Goal: Obtain resource: Download file/media

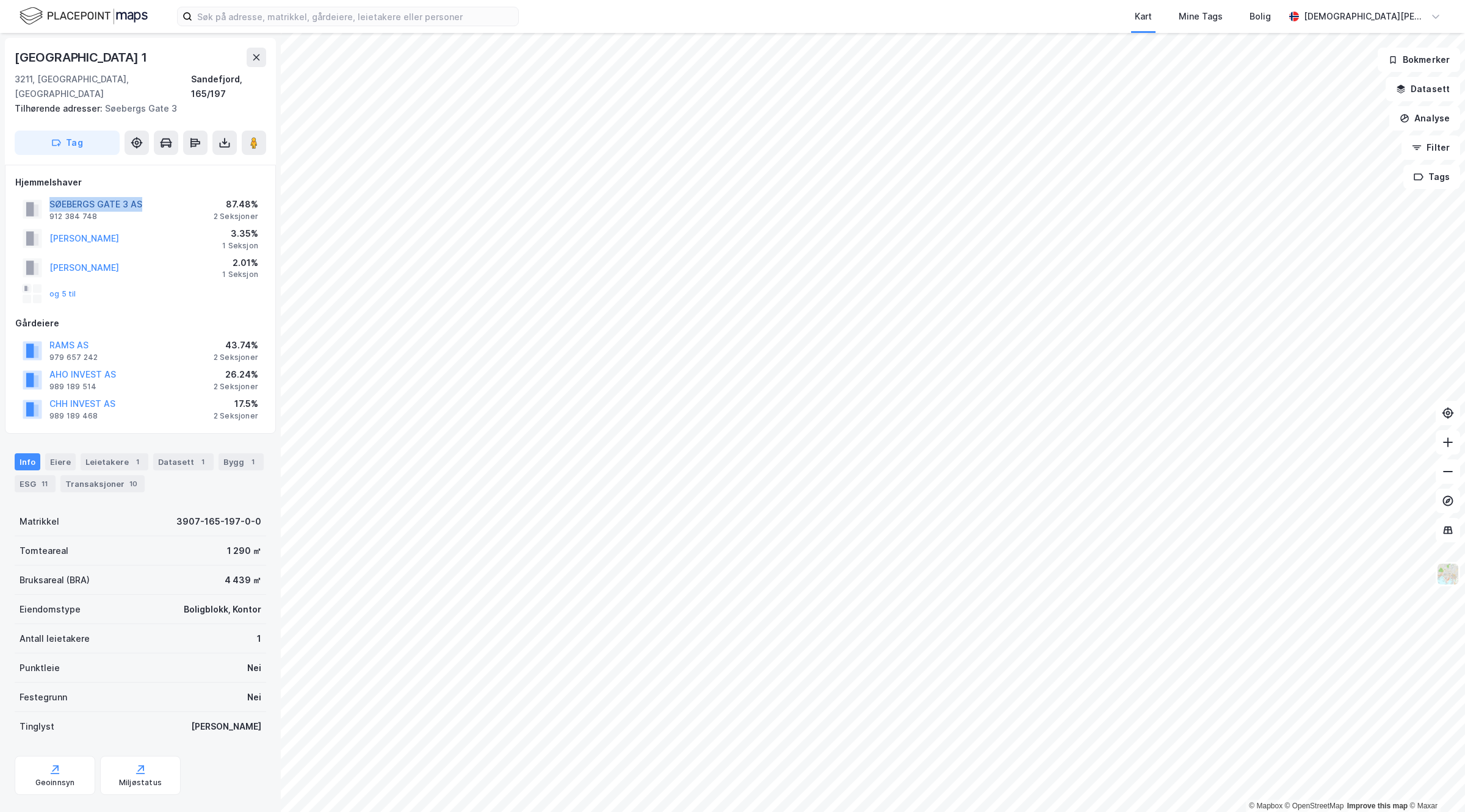
drag, startPoint x: 162, startPoint y: 191, endPoint x: 49, endPoint y: 185, distance: 113.2
click at [49, 194] on div "SØEBERGS GATE 3 AS 912 384 748 87.48% 2 Seksjoner" at bounding box center [140, 209] width 250 height 30
click at [0, 0] on button "SØEBERGS GATE 3 AS" at bounding box center [0, 0] width 0 height 0
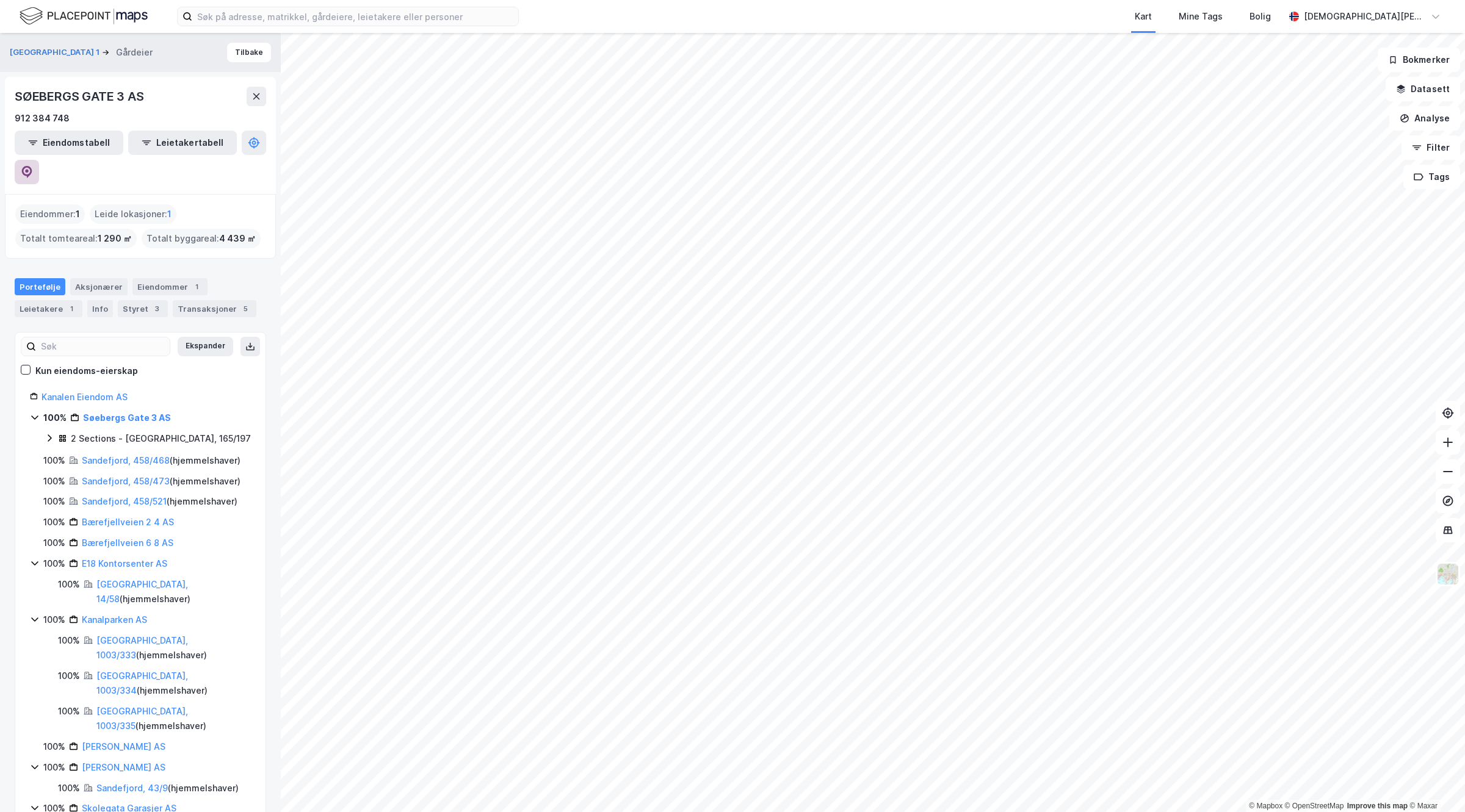
click at [39, 160] on button at bounding box center [27, 172] width 25 height 25
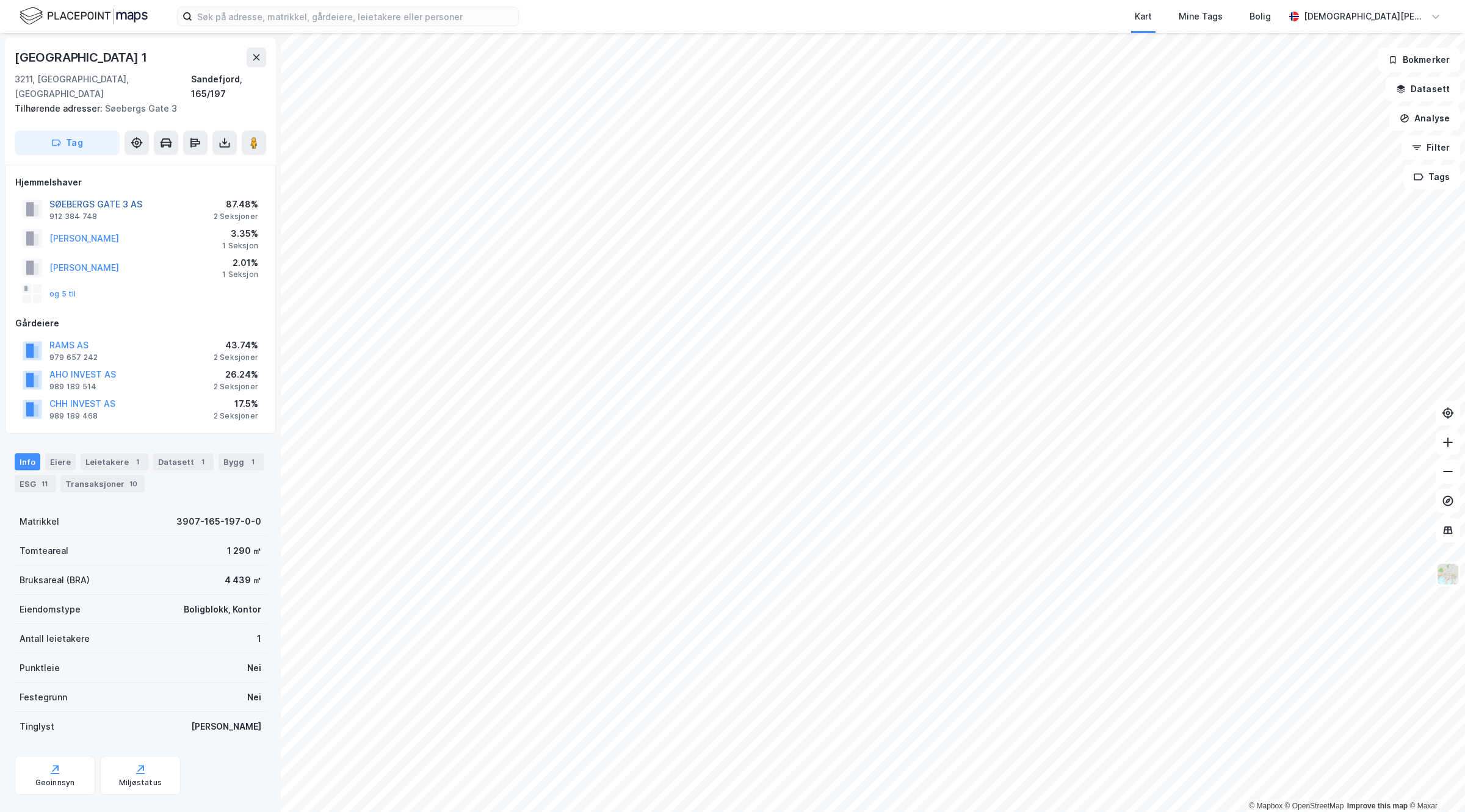
click at [0, 0] on button "SØEBERGS GATE 3 AS" at bounding box center [0, 0] width 0 height 0
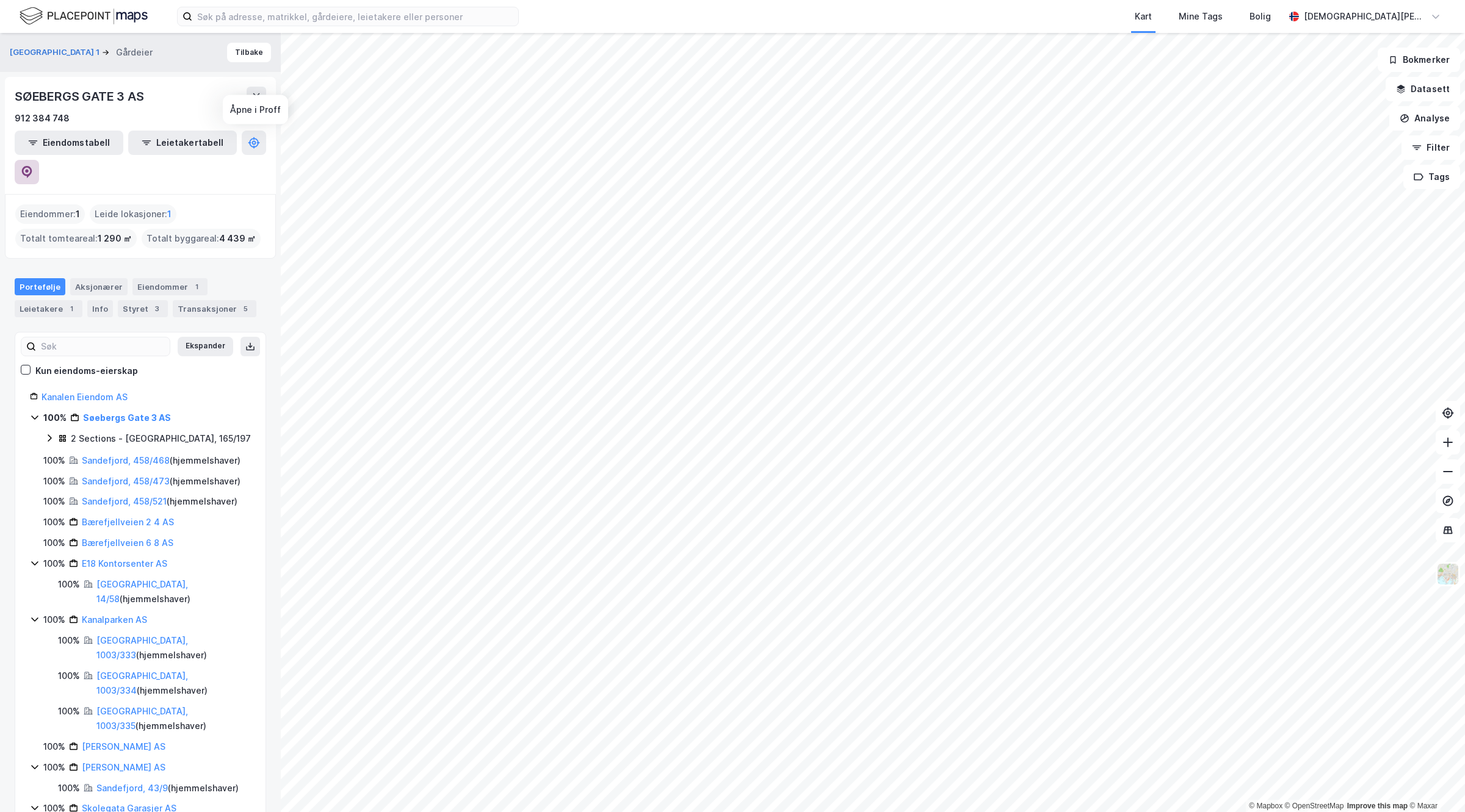
click at [33, 166] on icon at bounding box center [26, 172] width 12 height 12
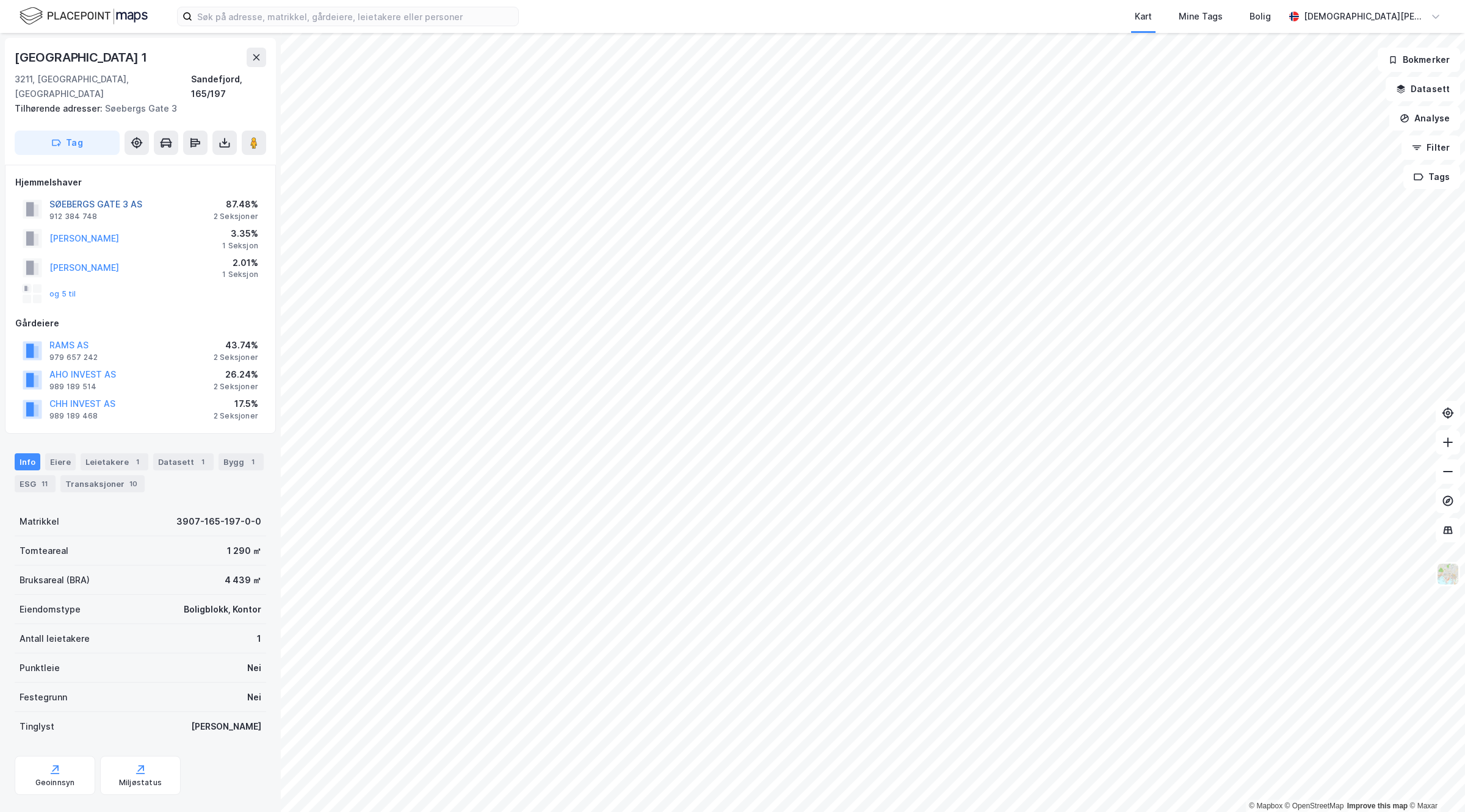
click at [0, 0] on button "SØEBERGS GATE 3 AS" at bounding box center [0, 0] width 0 height 0
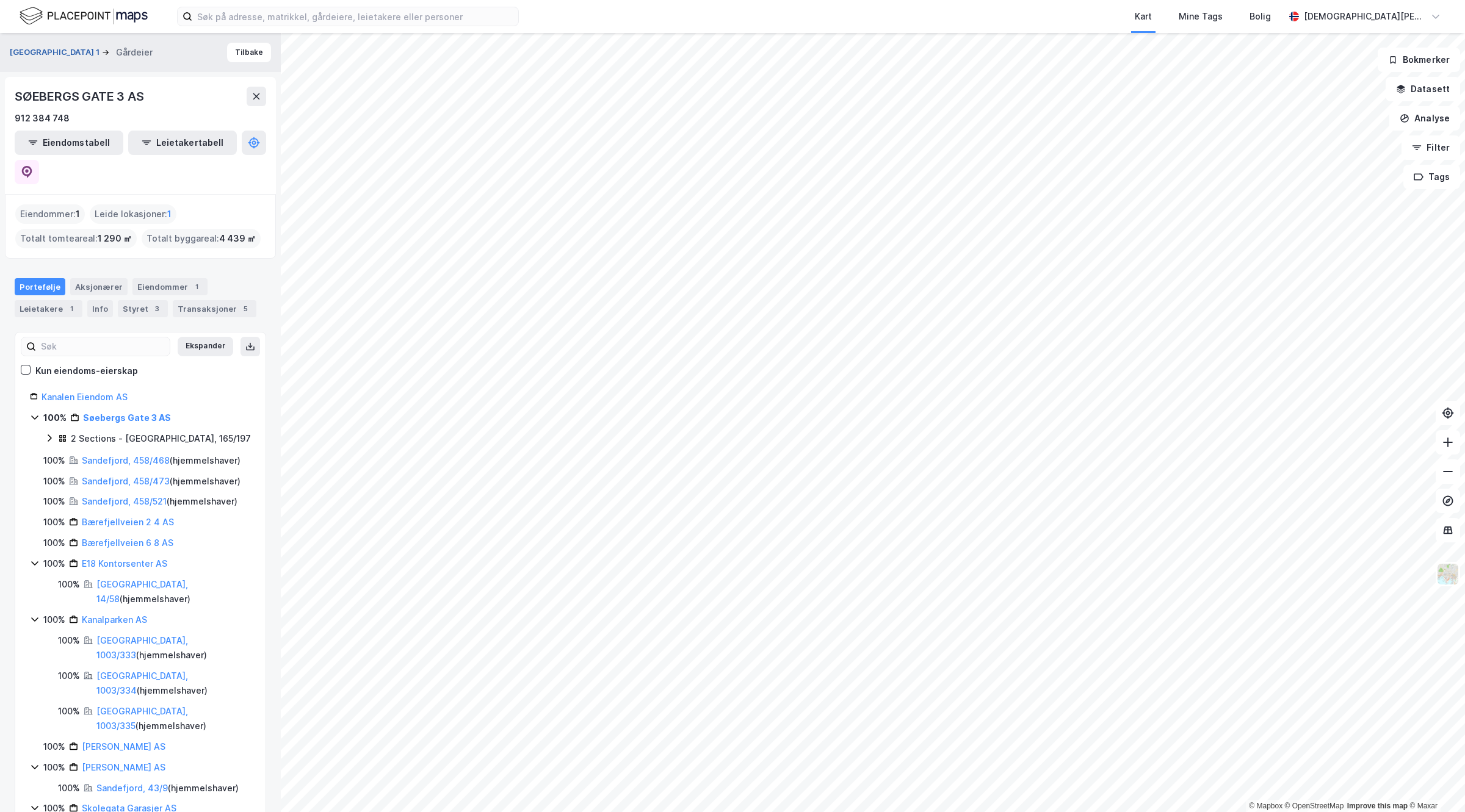
click at [60, 50] on button "[GEOGRAPHIC_DATA] 1" at bounding box center [56, 52] width 92 height 12
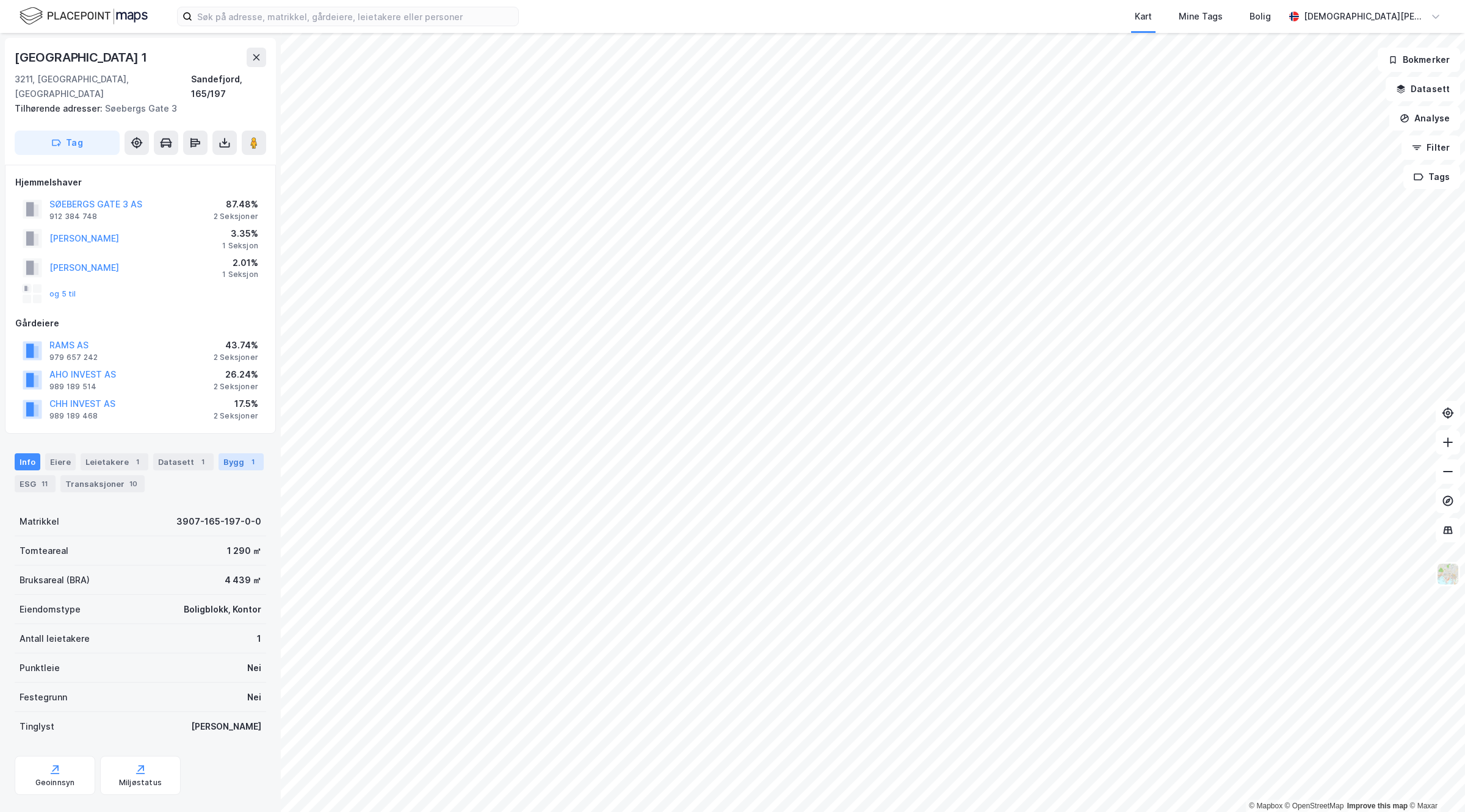
click at [250, 454] on div "Bygg 1" at bounding box center [241, 462] width 45 height 17
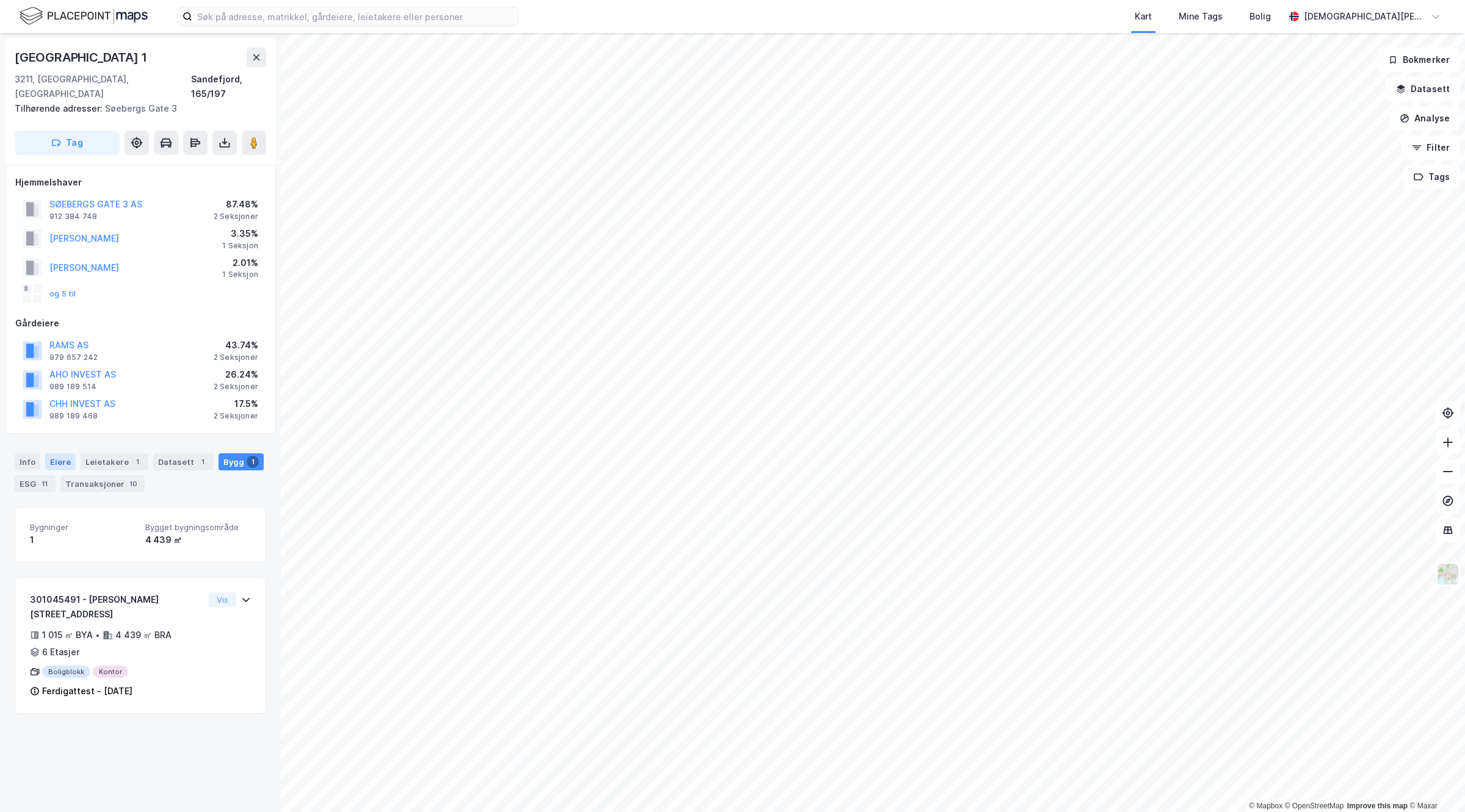
click at [49, 454] on div "Eiere" at bounding box center [60, 462] width 30 height 17
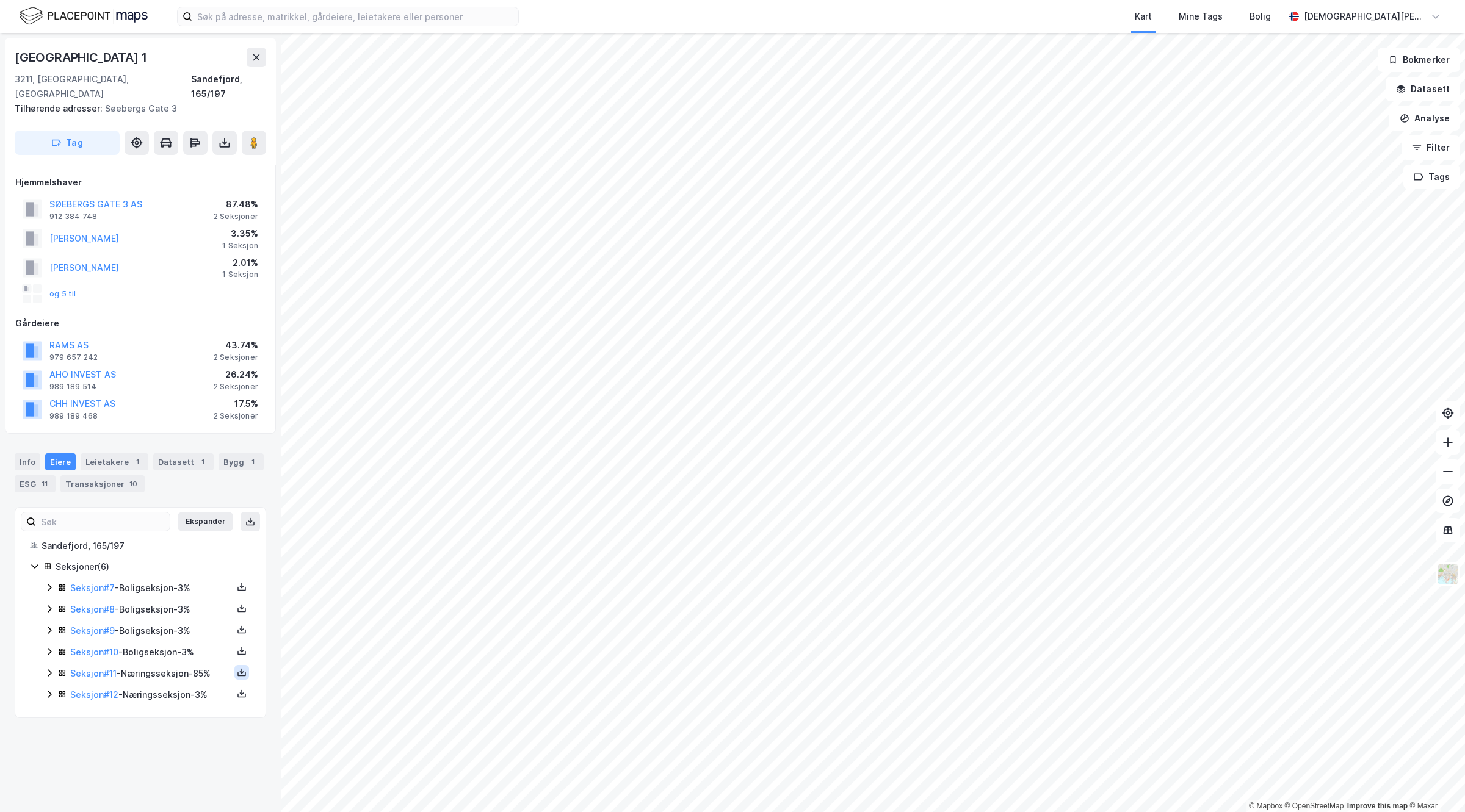
click at [237, 668] on icon at bounding box center [242, 673] width 10 height 10
click at [162, 628] on div "Grunnbok" at bounding box center [168, 635] width 41 height 15
click at [237, 689] on icon at bounding box center [242, 694] width 10 height 10
click at [148, 650] on div "Grunnbok" at bounding box center [168, 657] width 41 height 15
click at [0, 0] on button "SØEBERGS GATE 3 AS" at bounding box center [0, 0] width 0 height 0
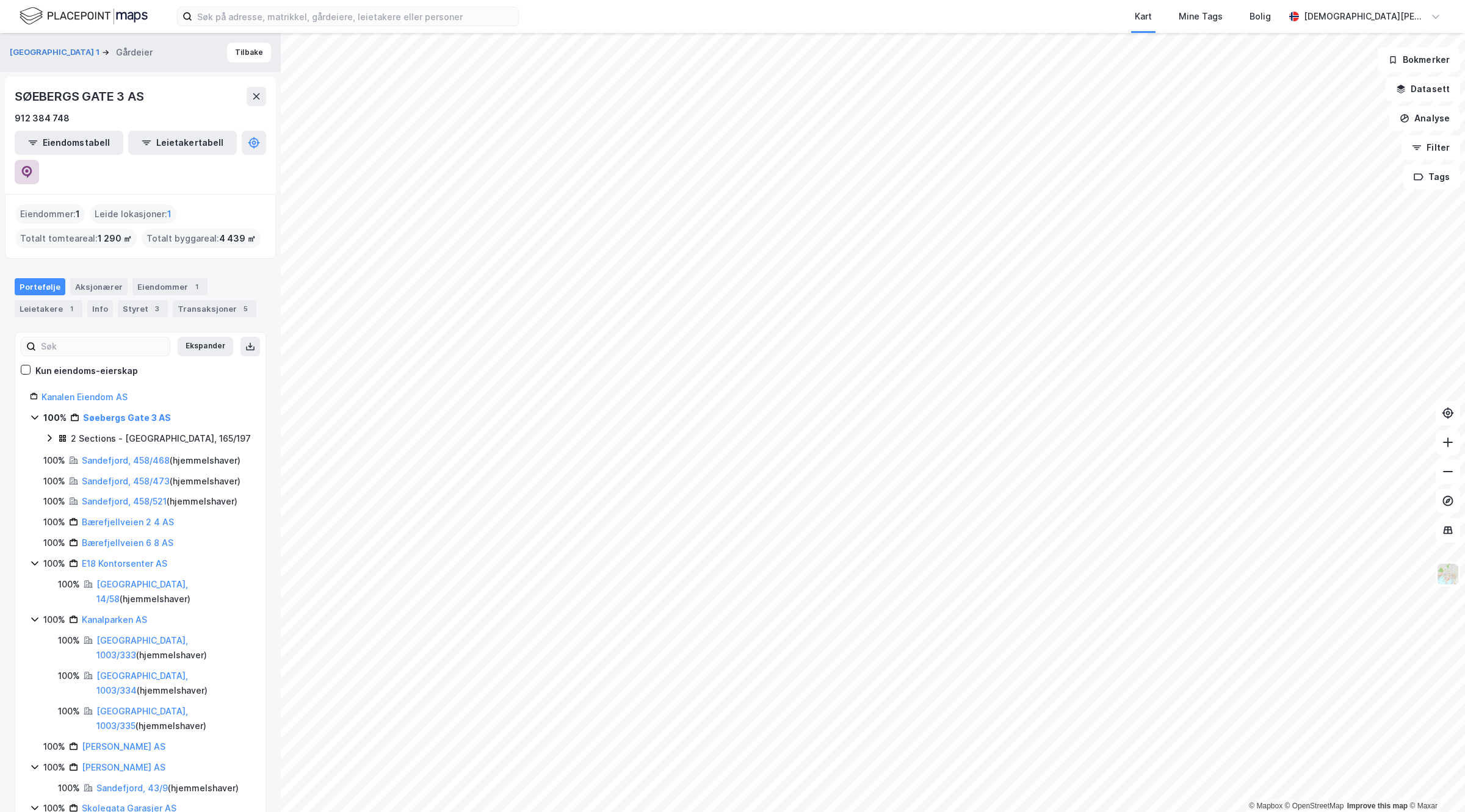
click at [33, 166] on icon at bounding box center [26, 172] width 12 height 12
